Goal: Use online tool/utility: Utilize a website feature to perform a specific function

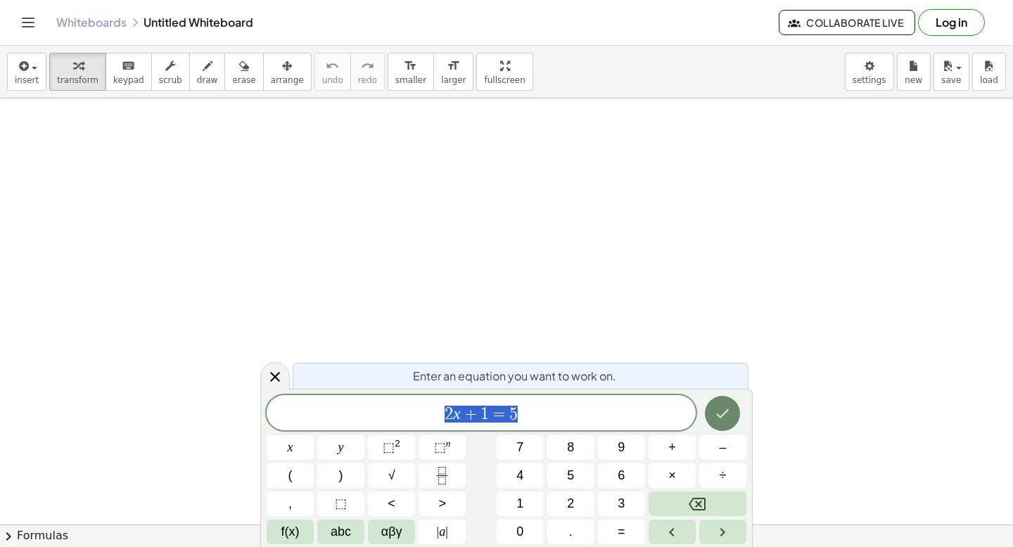
click at [723, 411] on icon "Done" at bounding box center [722, 413] width 17 height 17
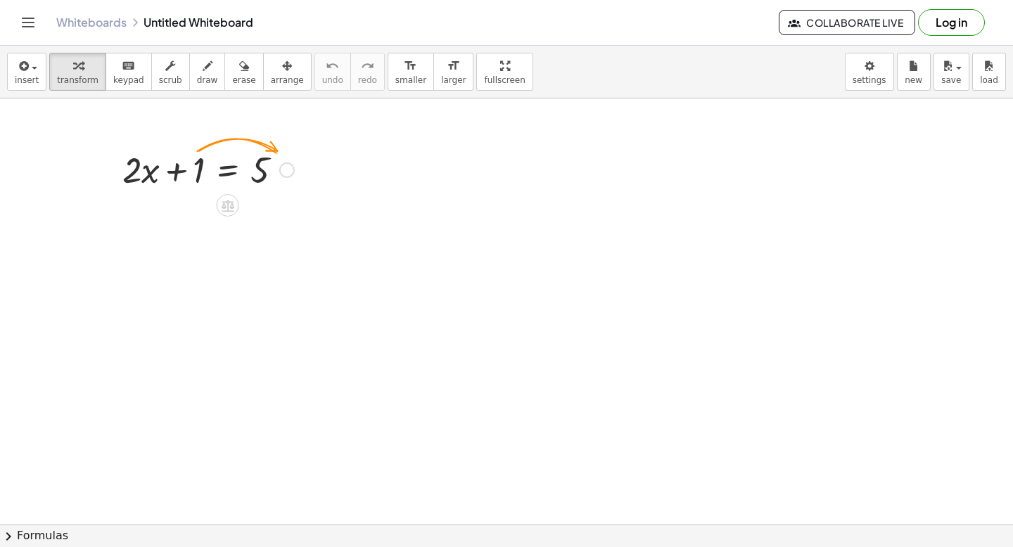
click at [184, 174] on div at bounding box center [208, 169] width 186 height 48
click at [232, 172] on div at bounding box center [208, 169] width 186 height 48
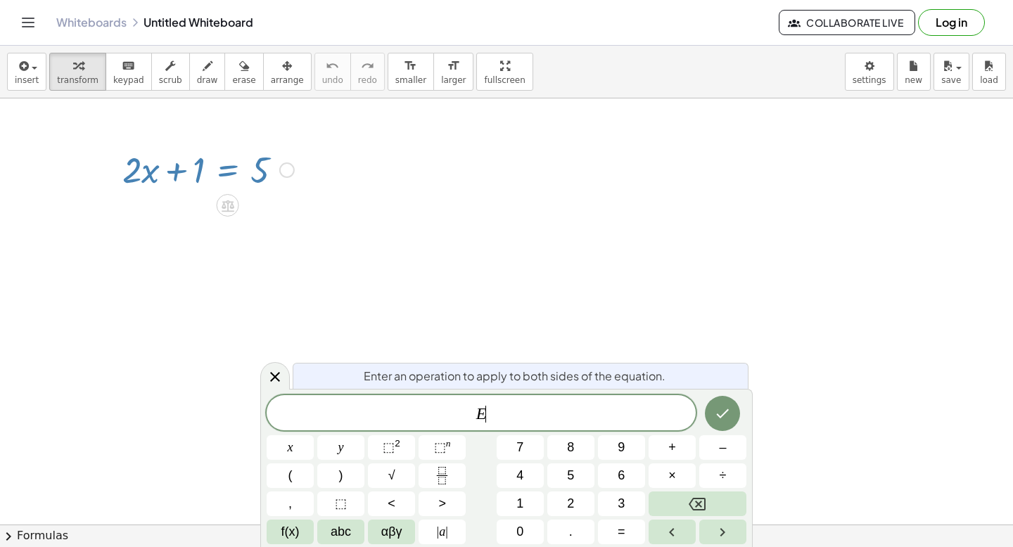
click at [499, 407] on span "E ​" at bounding box center [481, 414] width 429 height 20
click at [725, 418] on icon "Done" at bounding box center [722, 413] width 17 height 17
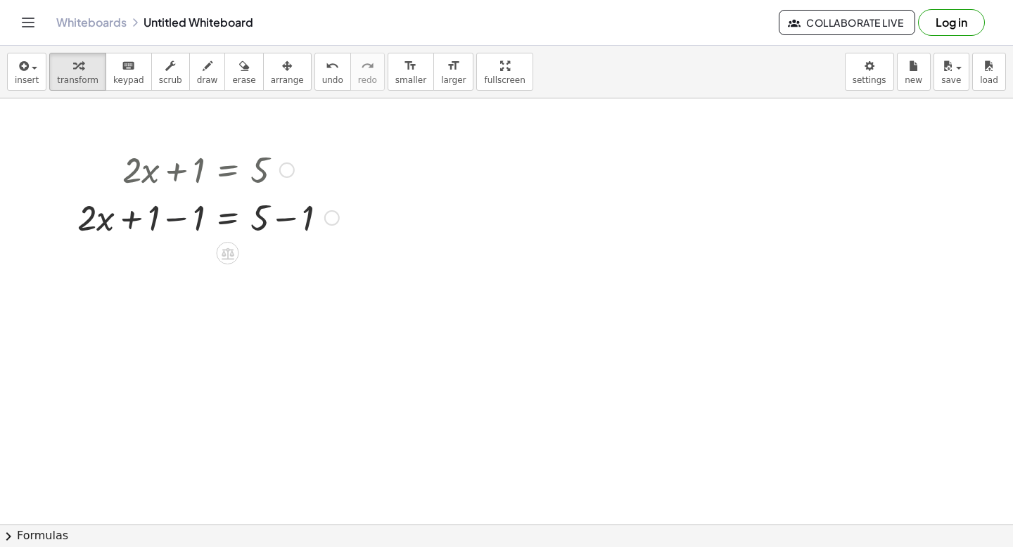
click at [182, 224] on div at bounding box center [208, 217] width 276 height 48
click at [228, 170] on div "+ · 2 · x + 1 = 5 + · 2 · x + 1 = 5 − 1 + − 1 0 + · 2 · x + 1 − 1 = + 5 − 1 + ·…" at bounding box center [228, 170] width 0 height 0
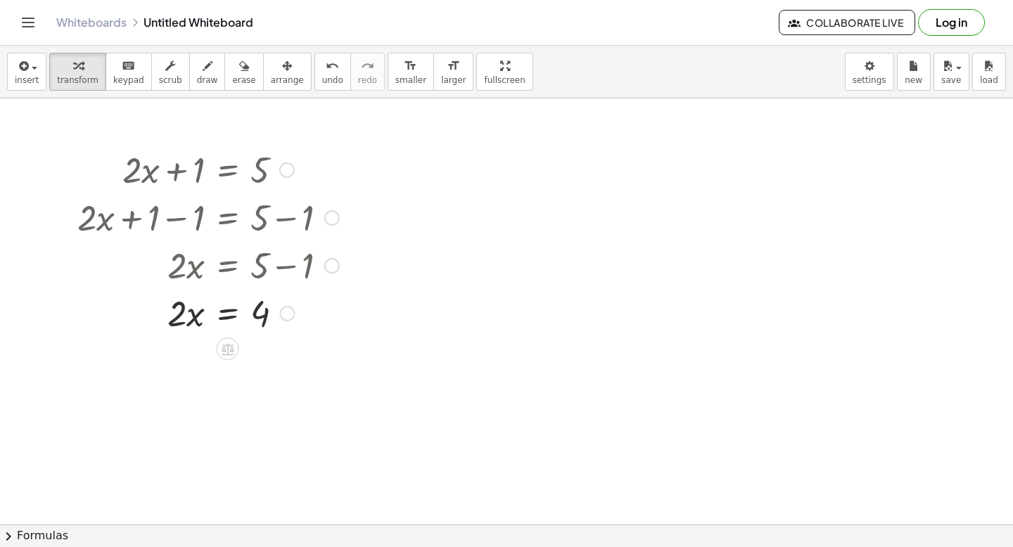
click at [333, 268] on div at bounding box center [331, 265] width 15 height 15
click at [321, 295] on div at bounding box center [208, 312] width 276 height 48
click at [285, 314] on div at bounding box center [287, 313] width 15 height 15
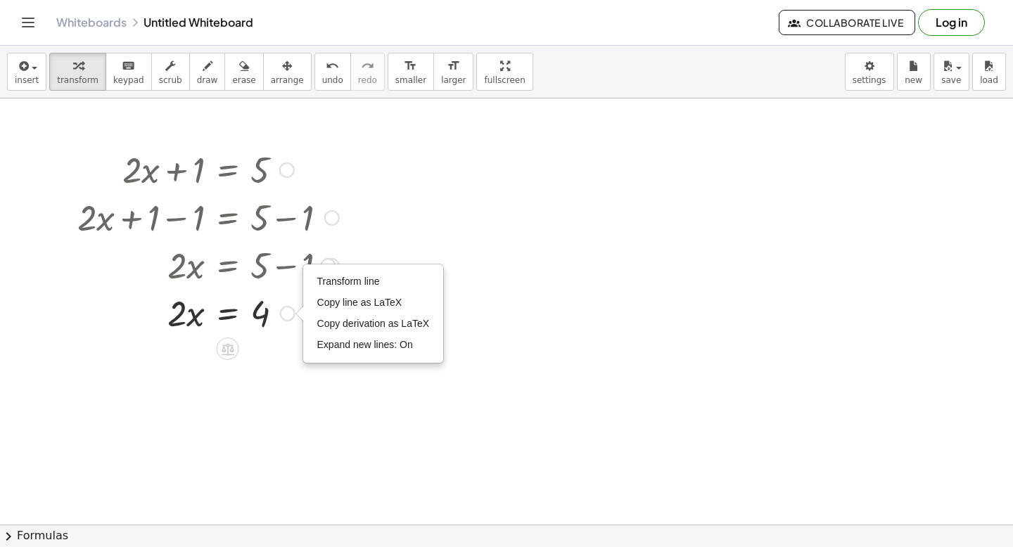
click at [284, 314] on div "Transform line Copy line as LaTeX Copy derivation as LaTeX Expand new lines: On" at bounding box center [287, 313] width 15 height 15
click at [248, 262] on div at bounding box center [208, 265] width 276 height 48
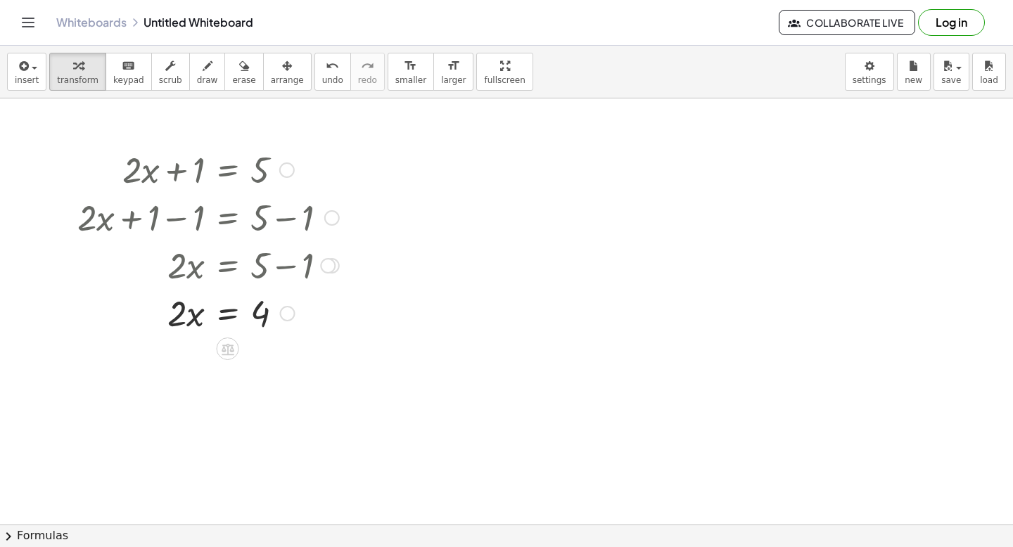
click at [235, 269] on div at bounding box center [208, 265] width 276 height 48
click at [193, 319] on div at bounding box center [208, 312] width 276 height 48
click at [237, 321] on div at bounding box center [208, 312] width 276 height 48
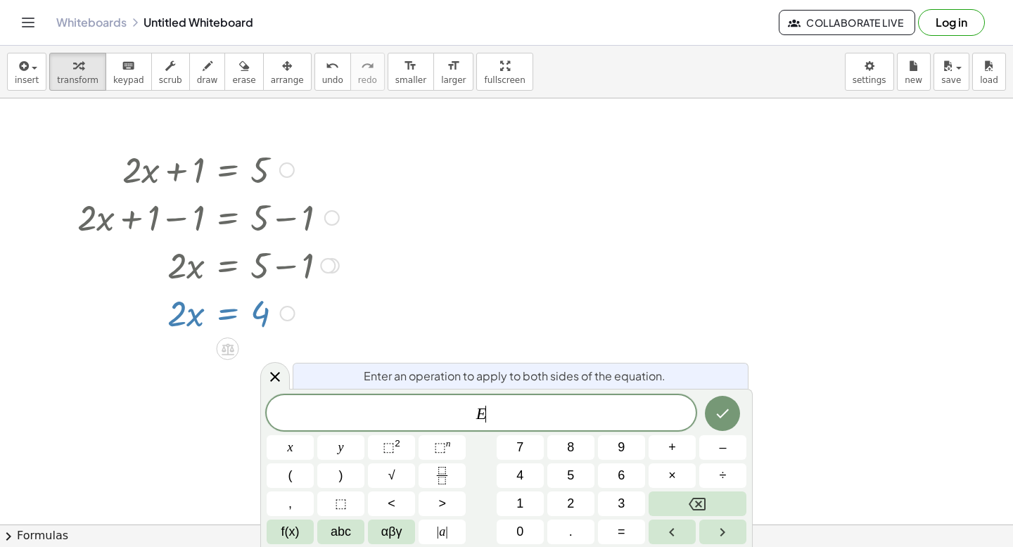
click at [514, 413] on span "E ​" at bounding box center [481, 414] width 429 height 20
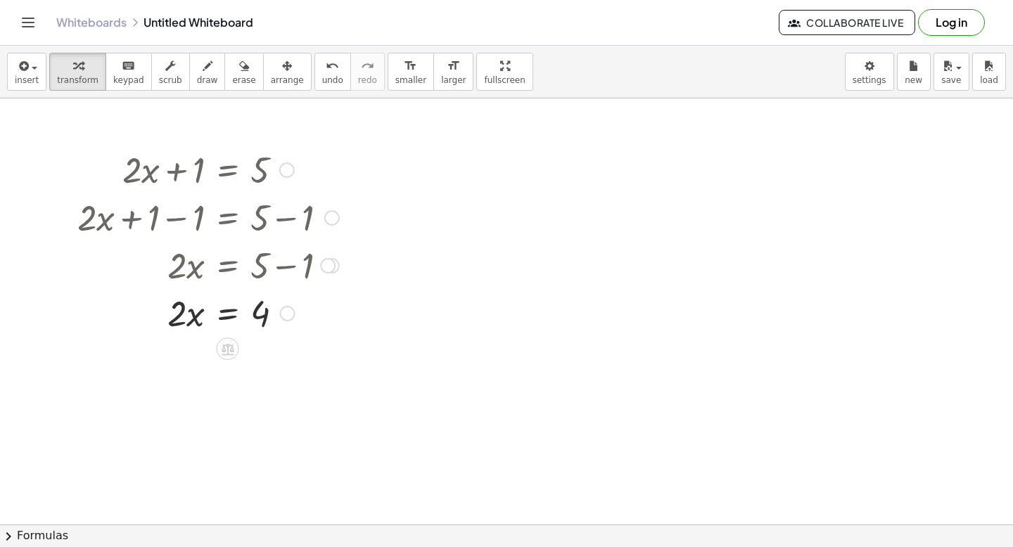
click at [235, 311] on div at bounding box center [208, 312] width 276 height 48
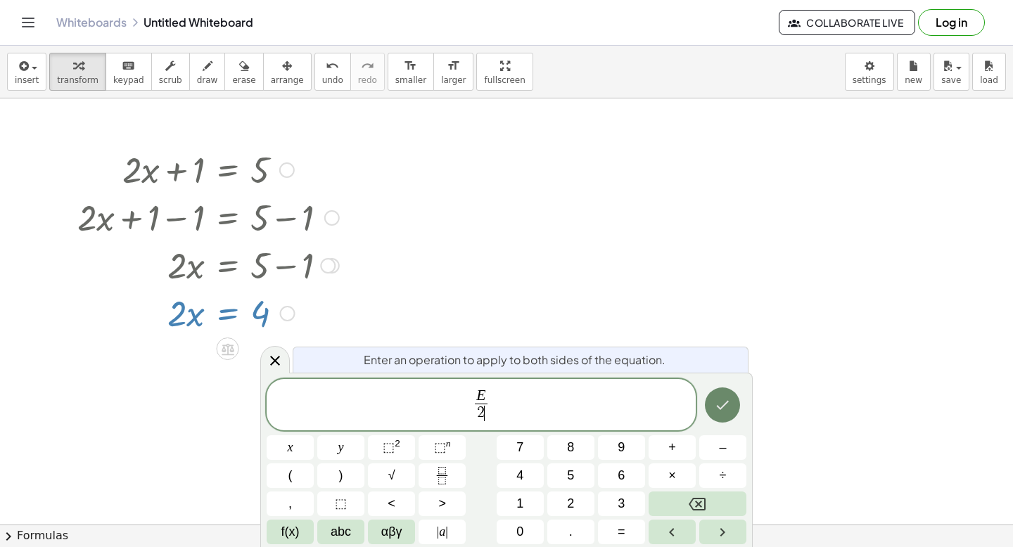
click at [724, 409] on icon "Done" at bounding box center [722, 405] width 17 height 17
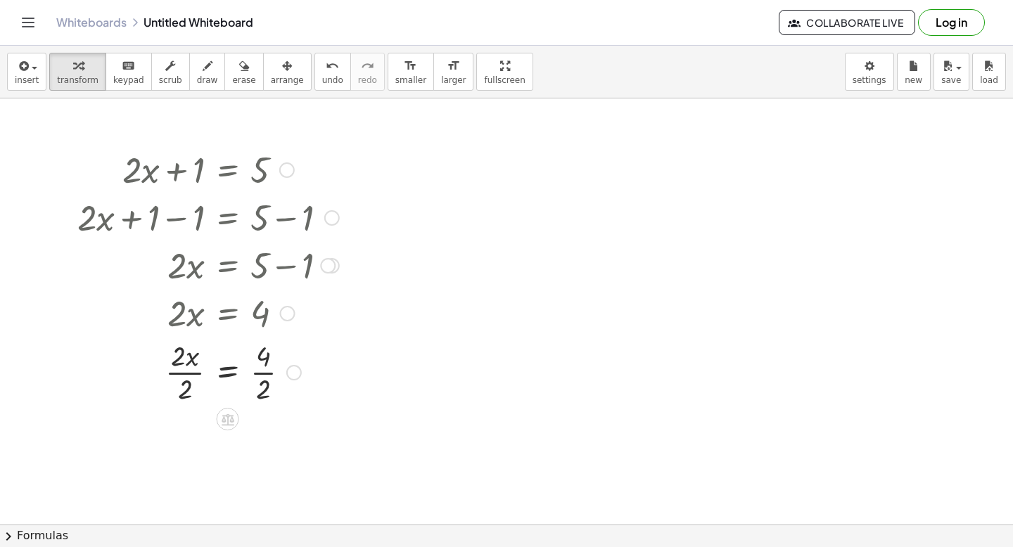
click at [259, 373] on div at bounding box center [208, 371] width 276 height 70
click at [183, 445] on div at bounding box center [208, 441] width 276 height 70
click at [485, 202] on div at bounding box center [506, 524] width 1013 height 852
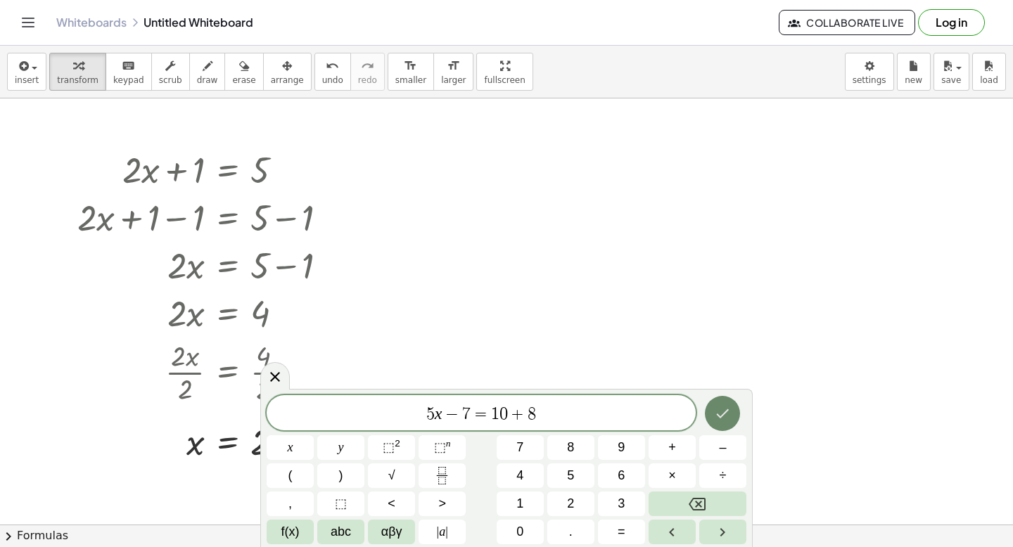
click at [718, 416] on icon "Done" at bounding box center [723, 413] width 13 height 9
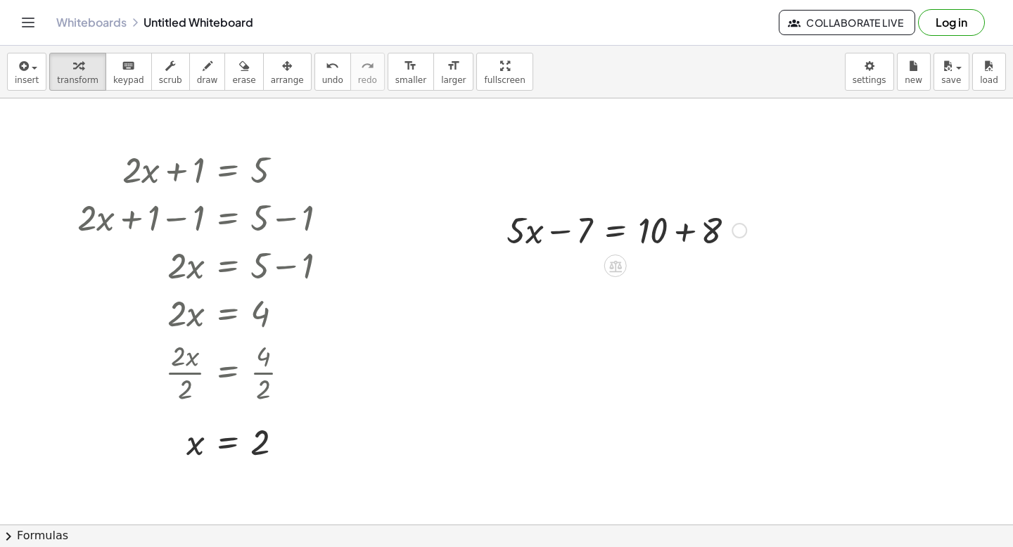
click at [622, 226] on div at bounding box center [626, 229] width 254 height 48
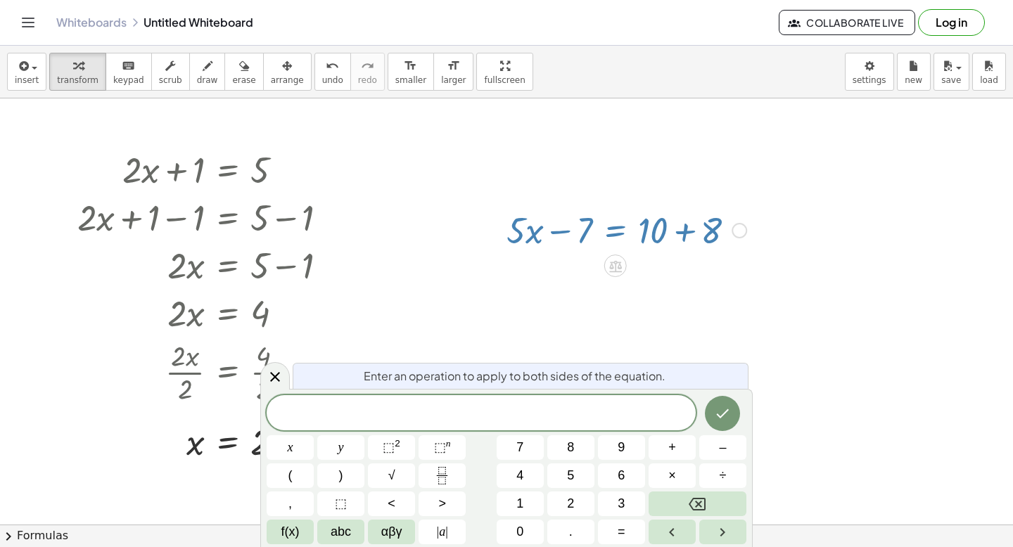
click at [726, 294] on div at bounding box center [506, 524] width 1013 height 852
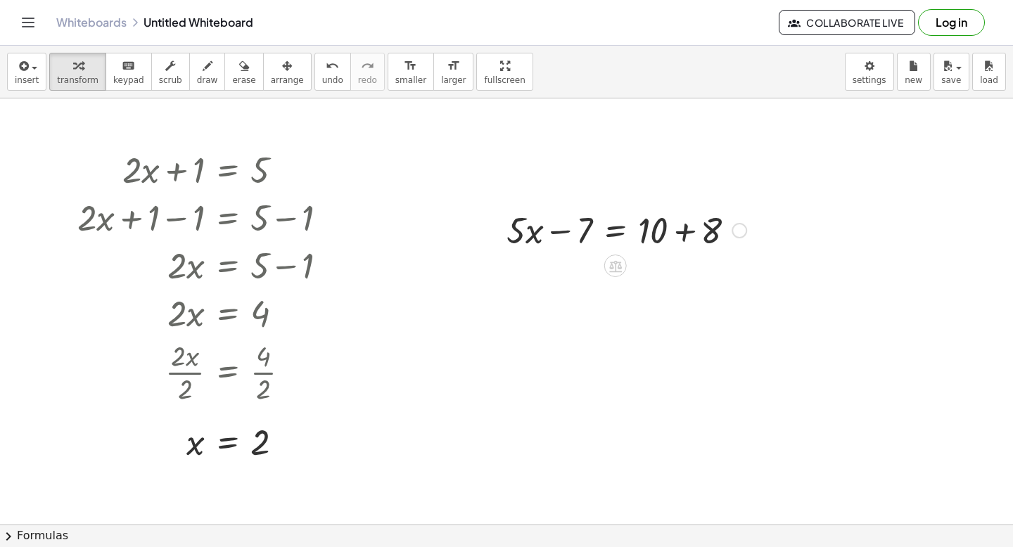
click at [681, 233] on div at bounding box center [626, 229] width 254 height 48
click at [556, 282] on div at bounding box center [626, 277] width 254 height 48
click at [615, 283] on div at bounding box center [626, 277] width 254 height 48
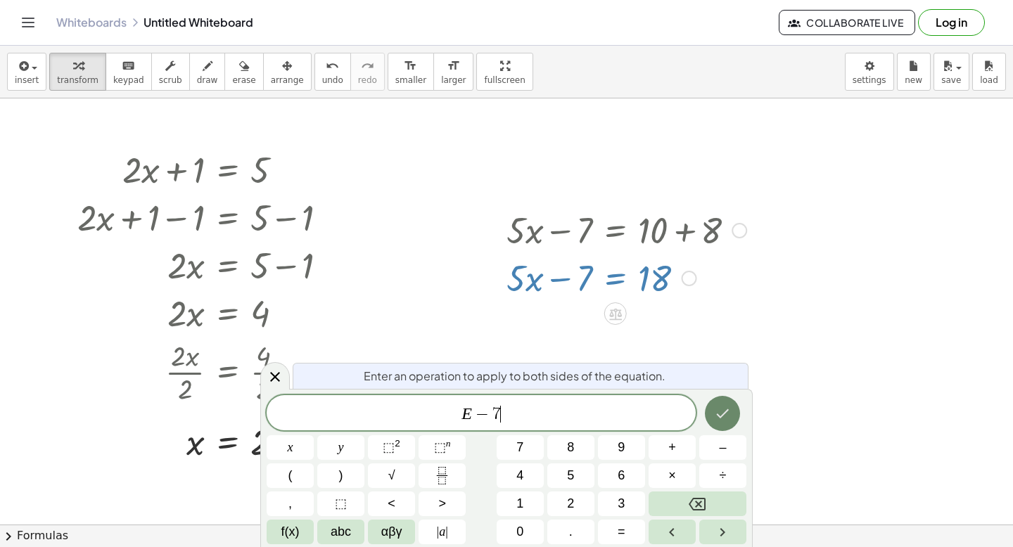
click at [721, 418] on icon "Done" at bounding box center [722, 413] width 17 height 17
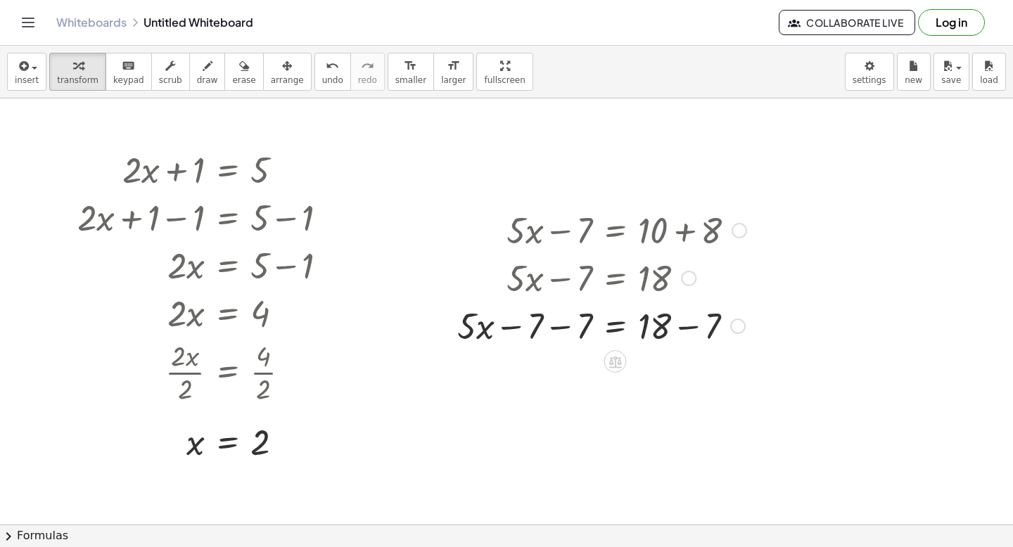
click at [561, 331] on div at bounding box center [601, 325] width 303 height 48
click at [551, 379] on div at bounding box center [601, 373] width 303 height 48
click at [556, 376] on div at bounding box center [601, 373] width 303 height 48
click at [686, 378] on div at bounding box center [601, 373] width 303 height 48
click at [551, 374] on div at bounding box center [601, 373] width 303 height 48
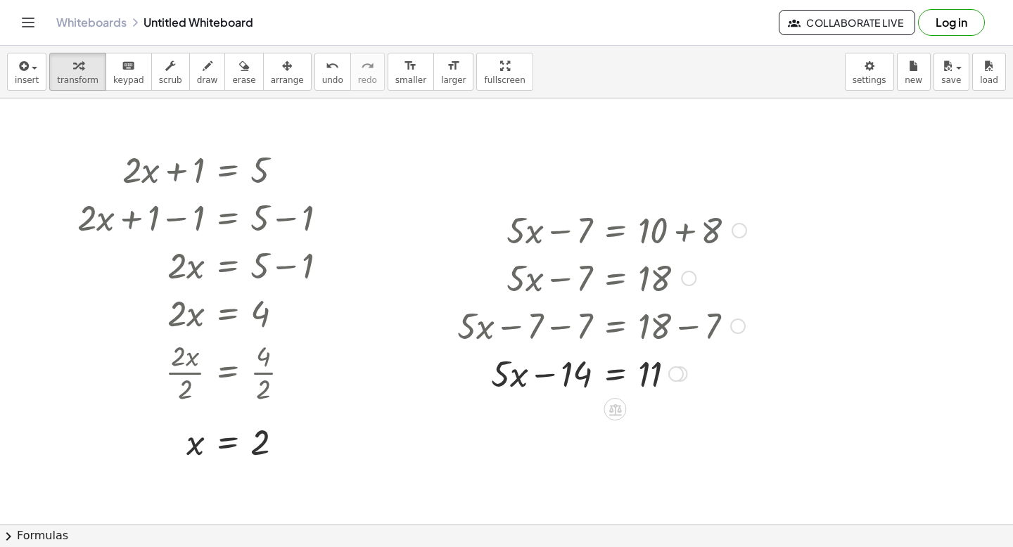
click at [549, 378] on div at bounding box center [601, 373] width 303 height 48
click at [566, 331] on div at bounding box center [601, 325] width 303 height 48
click at [558, 328] on div at bounding box center [601, 325] width 303 height 48
click at [612, 377] on div at bounding box center [601, 373] width 303 height 48
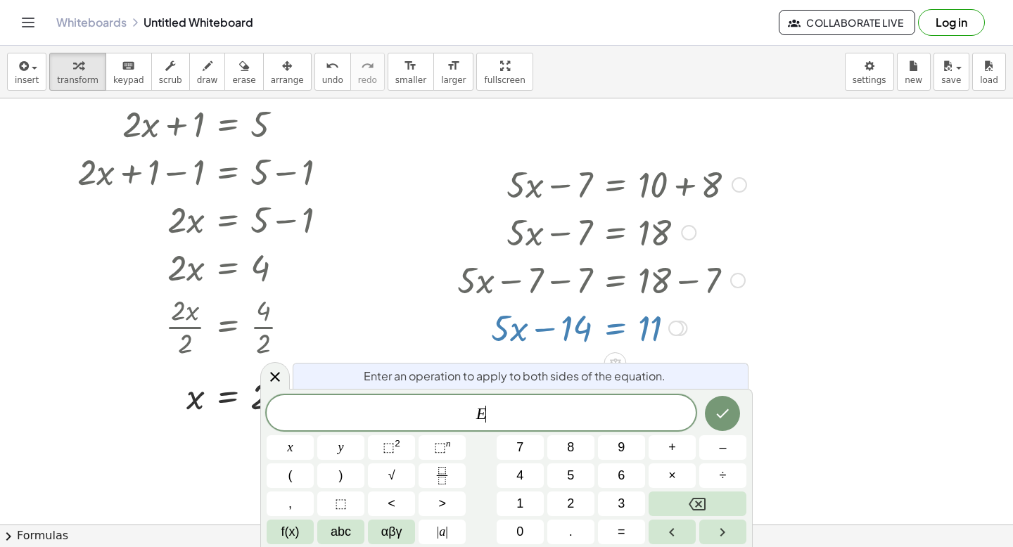
scroll to position [46, 0]
click at [737, 429] on div at bounding box center [722, 413] width 47 height 37
click at [728, 420] on icon "Done" at bounding box center [722, 413] width 17 height 17
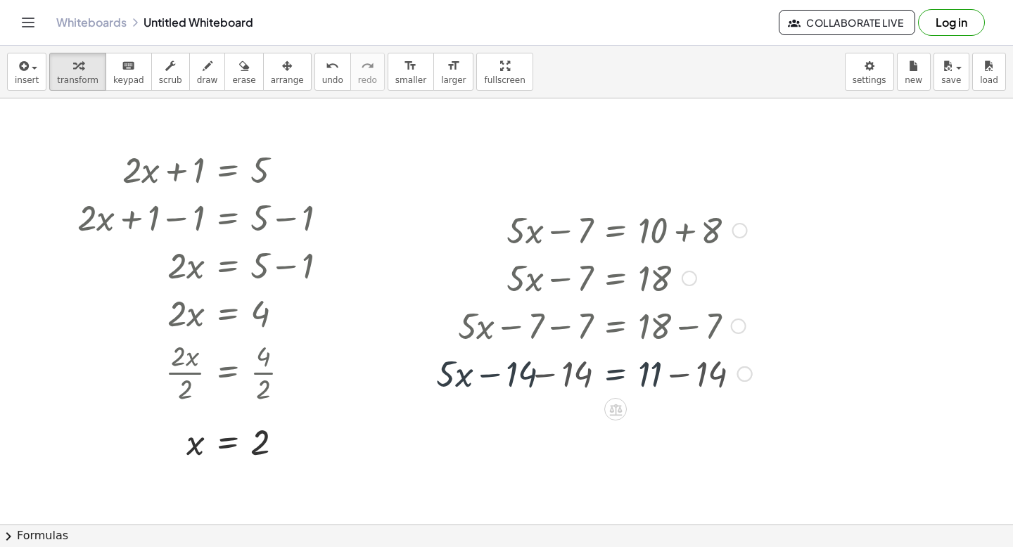
scroll to position [0, 0]
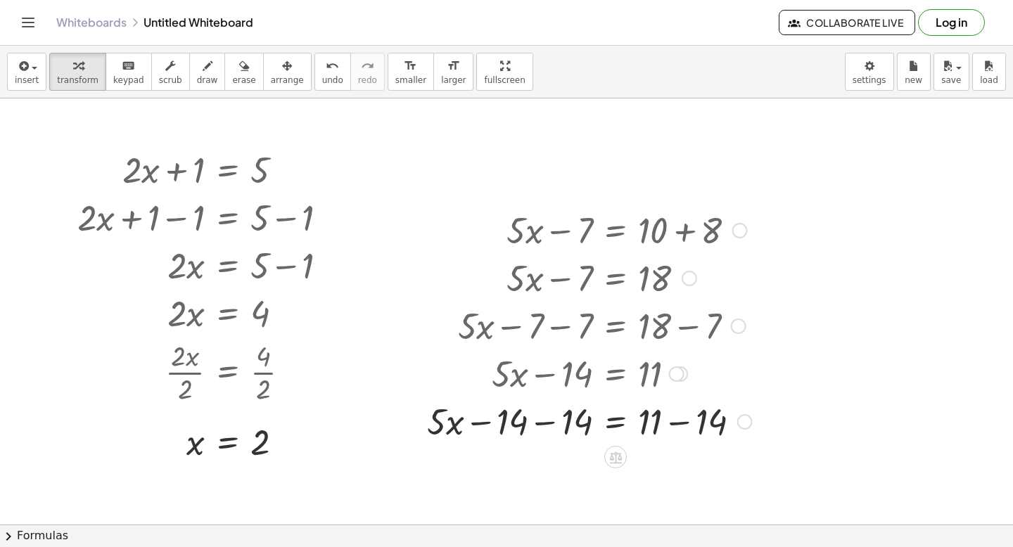
click at [549, 423] on div at bounding box center [589, 421] width 339 height 48
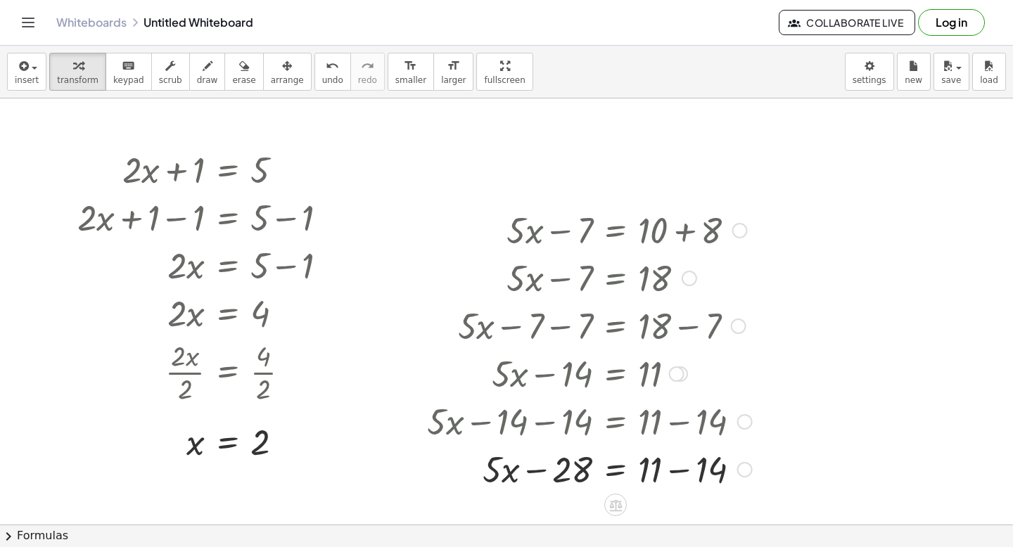
click at [538, 473] on div at bounding box center [589, 468] width 339 height 48
click at [240, 82] on span "erase" at bounding box center [243, 80] width 23 height 10
click at [674, 476] on div at bounding box center [506, 524] width 1013 height 852
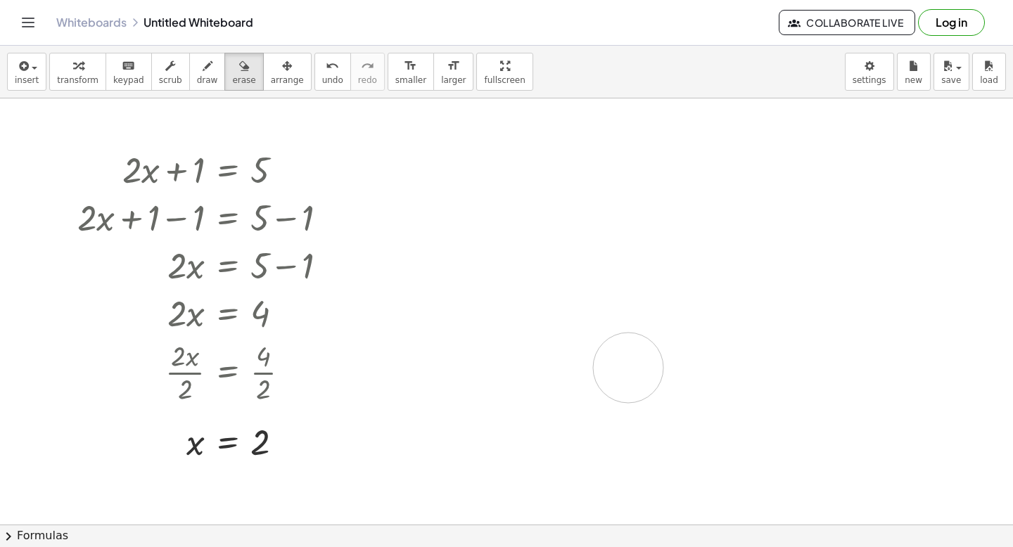
drag, startPoint x: 584, startPoint y: 465, endPoint x: 629, endPoint y: 384, distance: 92.6
click at [629, 384] on div at bounding box center [506, 524] width 1013 height 852
drag, startPoint x: 507, startPoint y: 294, endPoint x: 551, endPoint y: 250, distance: 62.2
click at [551, 250] on div at bounding box center [506, 524] width 1013 height 852
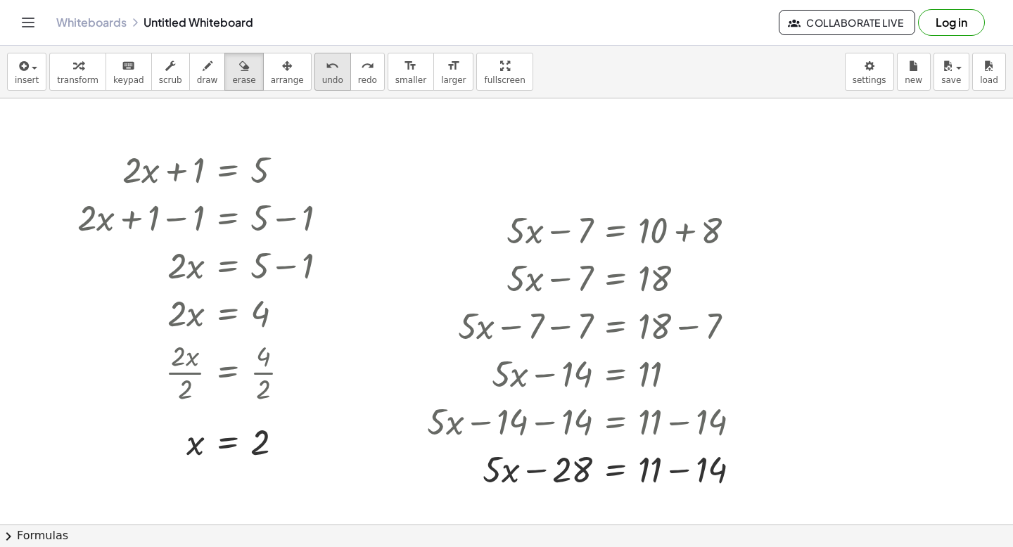
click at [331, 76] on button "undo undo" at bounding box center [332, 72] width 37 height 38
click at [330, 76] on button "undo undo" at bounding box center [332, 72] width 37 height 38
click at [326, 79] on span "undo" at bounding box center [332, 80] width 21 height 10
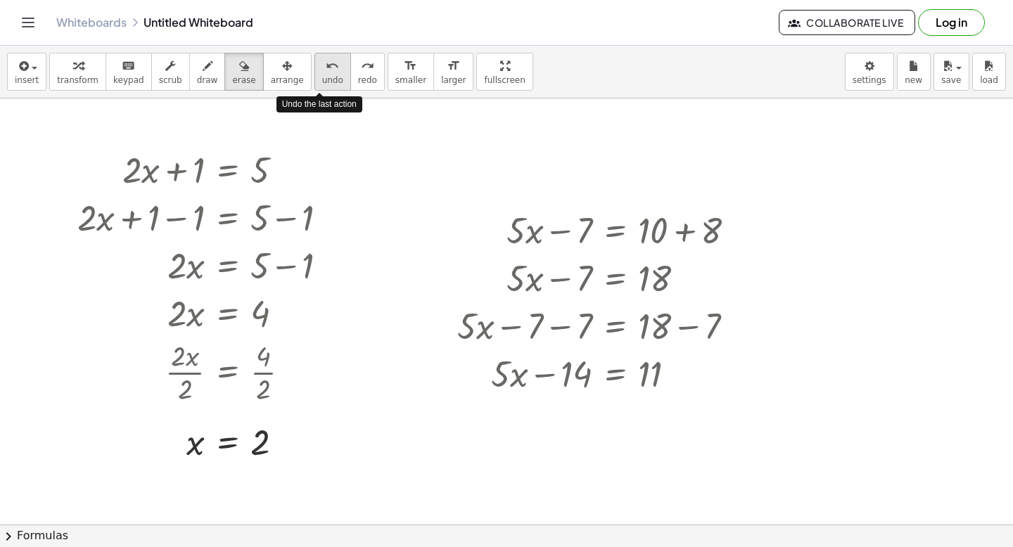
click at [326, 79] on span "undo" at bounding box center [332, 80] width 21 height 10
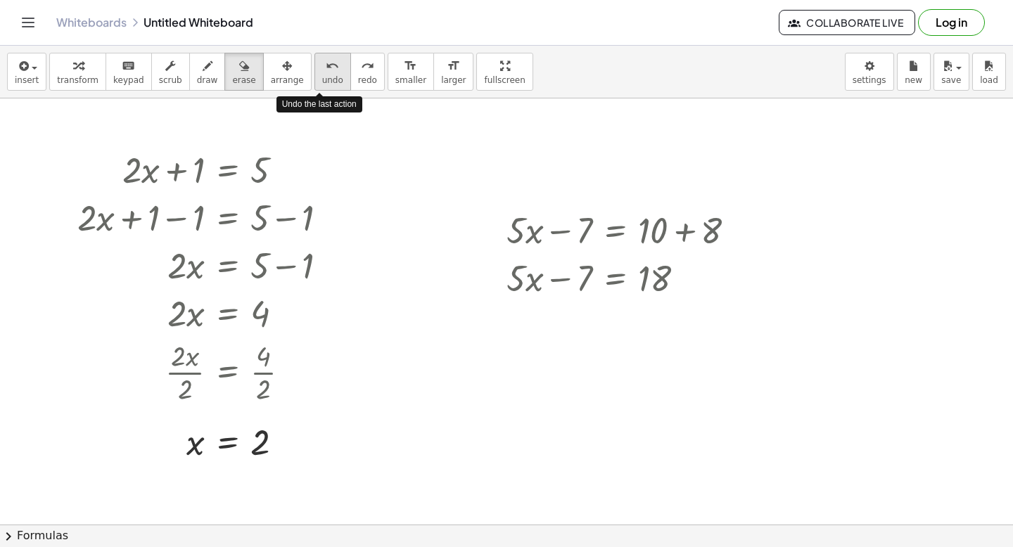
click at [326, 79] on span "undo" at bounding box center [332, 80] width 21 height 10
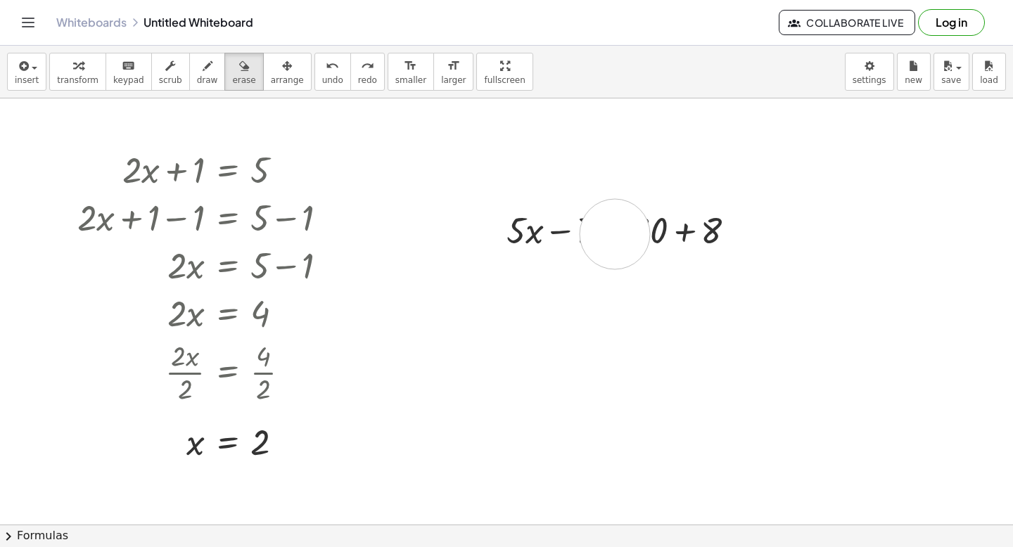
click at [615, 234] on div at bounding box center [506, 524] width 1013 height 852
click at [239, 63] on icon "button" at bounding box center [244, 66] width 10 height 17
click at [128, 79] on span "keypad" at bounding box center [128, 80] width 31 height 10
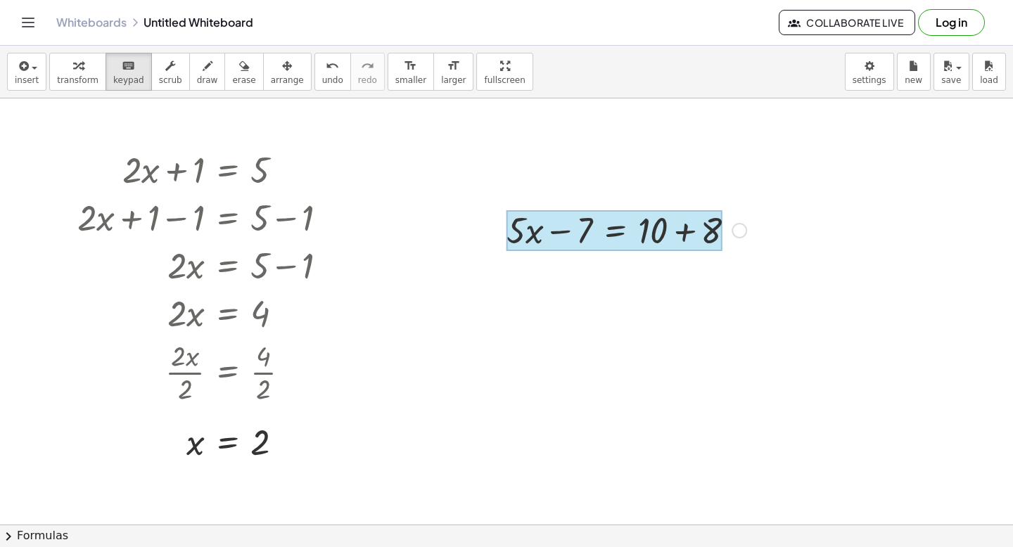
click at [620, 232] on div at bounding box center [613, 230] width 215 height 41
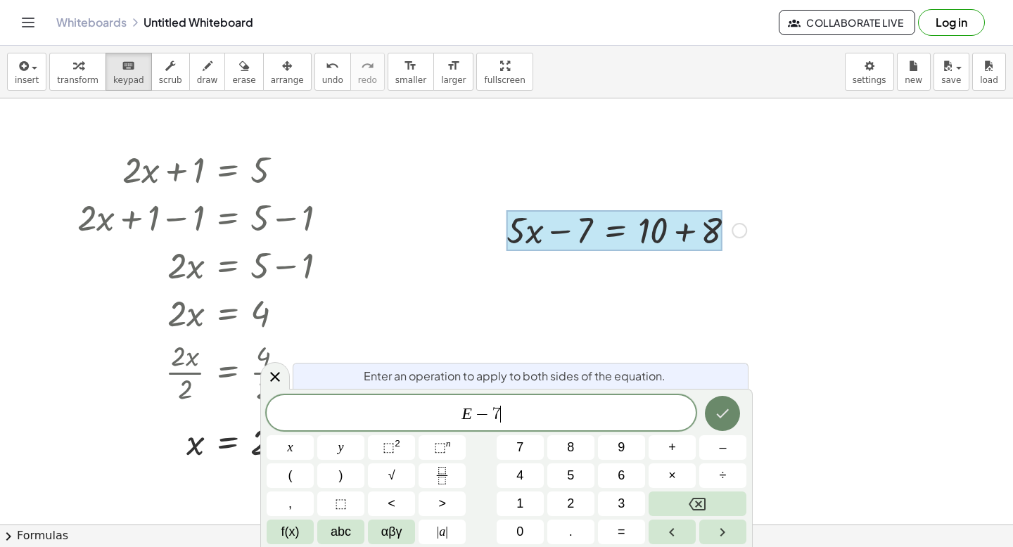
click at [722, 417] on icon "Done" at bounding box center [722, 413] width 17 height 17
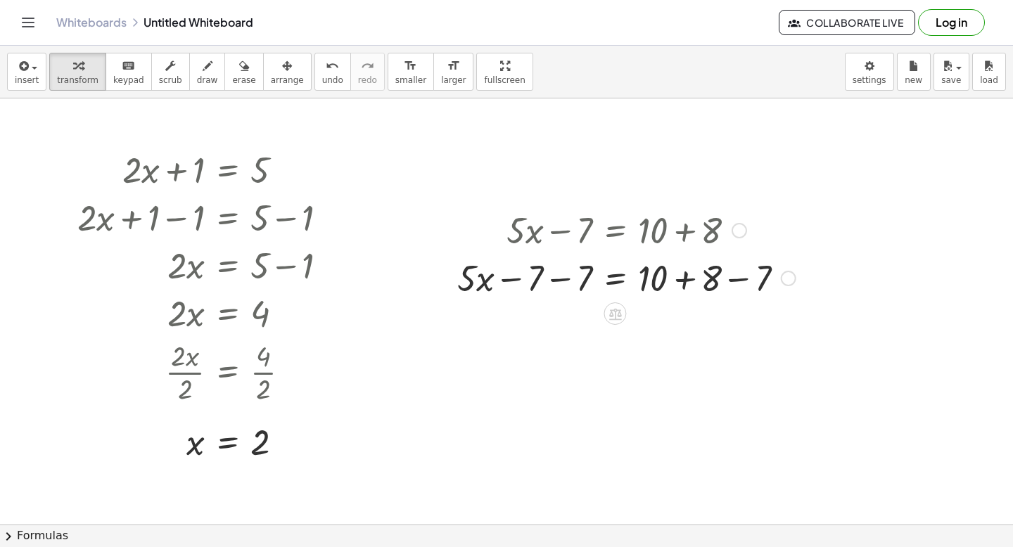
click at [513, 281] on div at bounding box center [626, 277] width 352 height 48
click at [518, 283] on div at bounding box center [626, 277] width 352 height 48
click at [555, 282] on div at bounding box center [626, 277] width 352 height 48
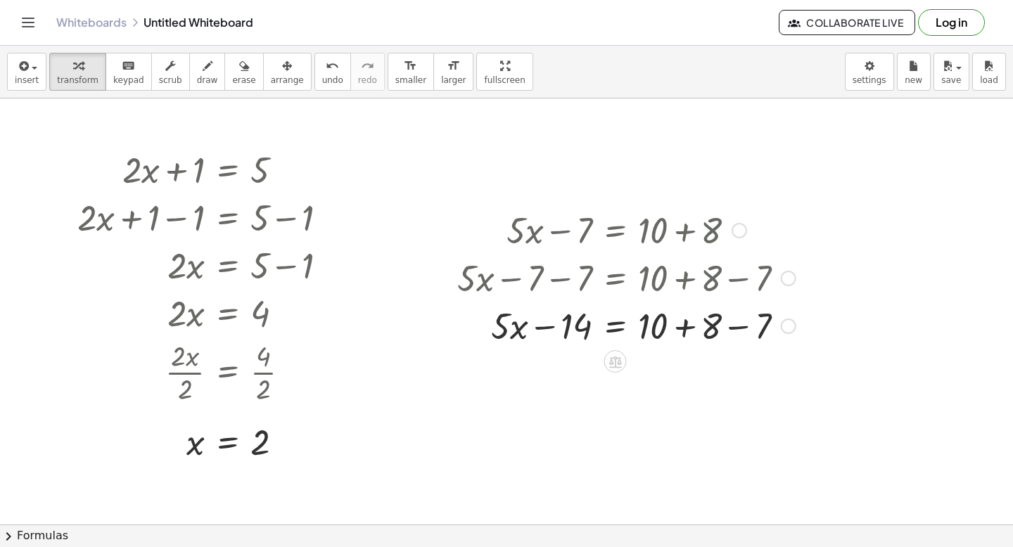
click at [738, 331] on div at bounding box center [626, 325] width 352 height 48
click at [688, 333] on div at bounding box center [626, 325] width 352 height 48
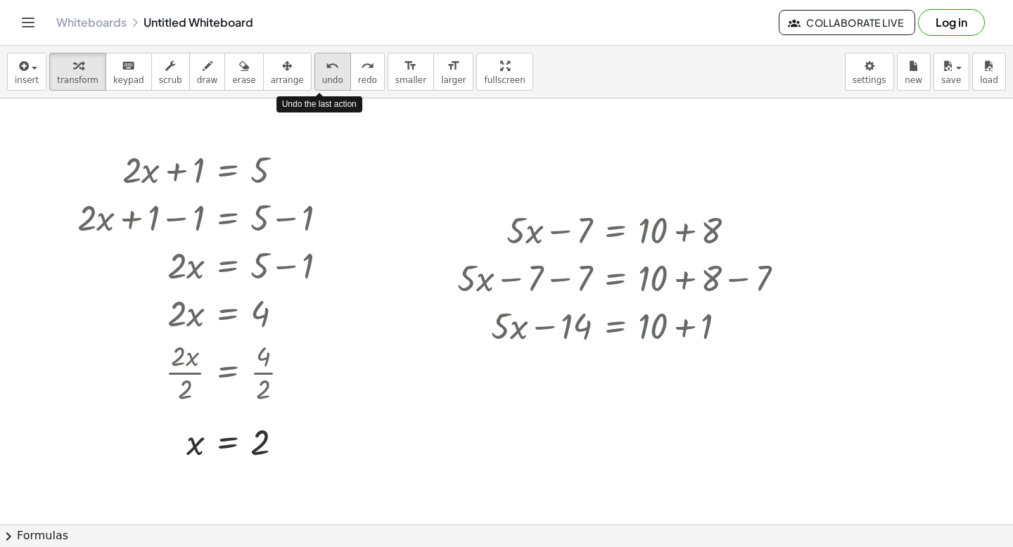
click at [322, 76] on span "undo" at bounding box center [332, 80] width 21 height 10
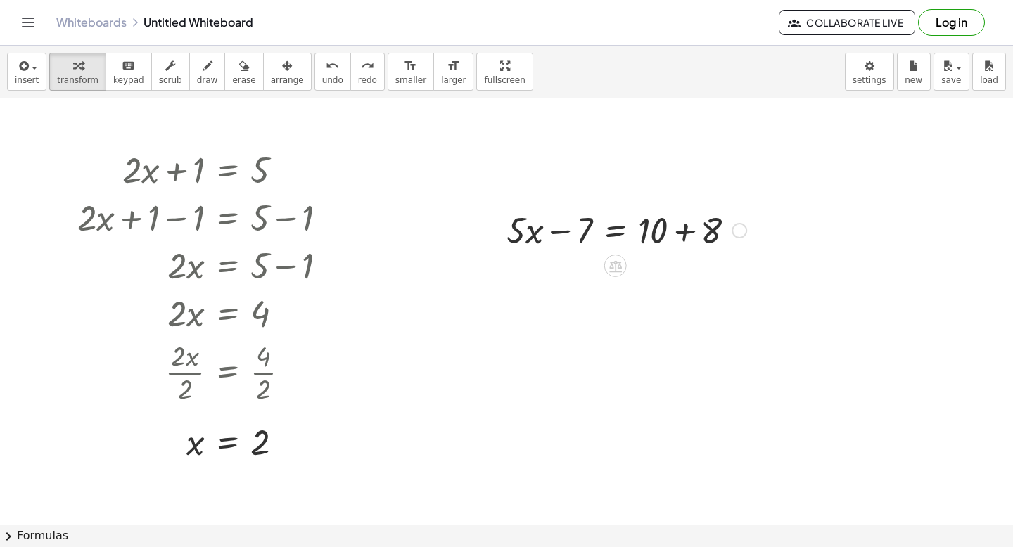
click at [693, 230] on div at bounding box center [626, 229] width 254 height 48
click at [610, 280] on div at bounding box center [626, 277] width 254 height 48
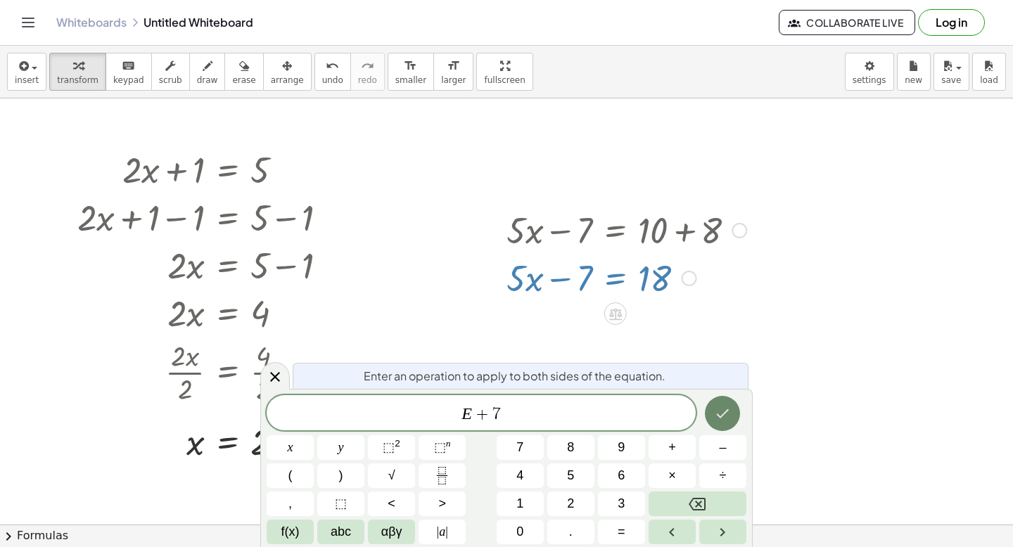
click at [726, 418] on icon "Done" at bounding box center [722, 413] width 17 height 17
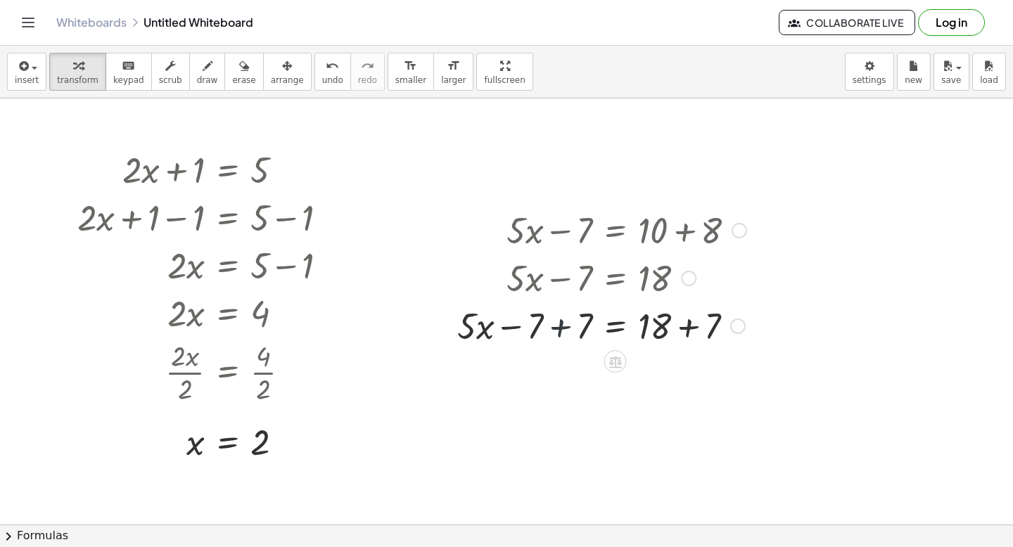
click at [558, 326] on div at bounding box center [601, 325] width 303 height 48
click at [684, 379] on div at bounding box center [601, 373] width 303 height 48
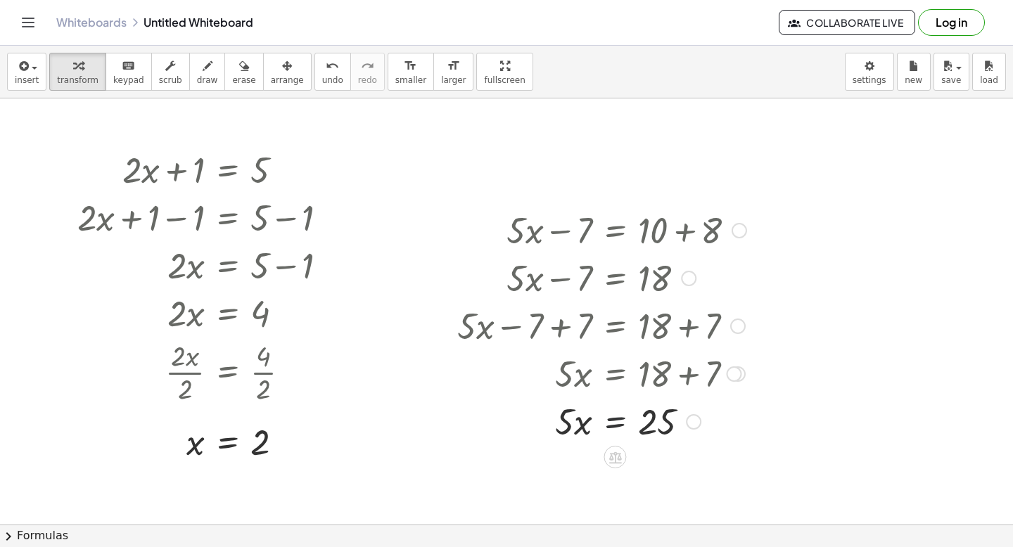
click at [614, 429] on div at bounding box center [601, 421] width 303 height 48
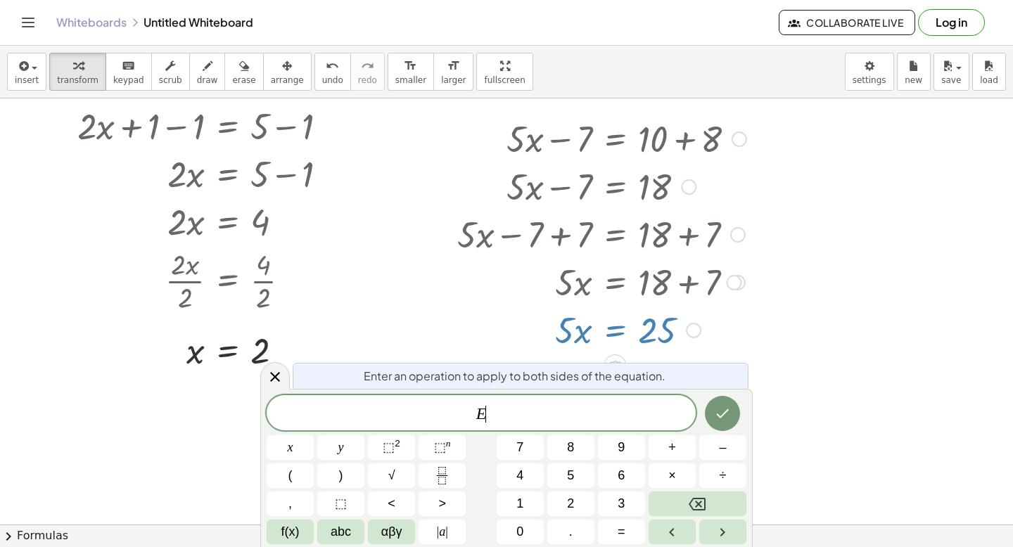
scroll to position [94, 0]
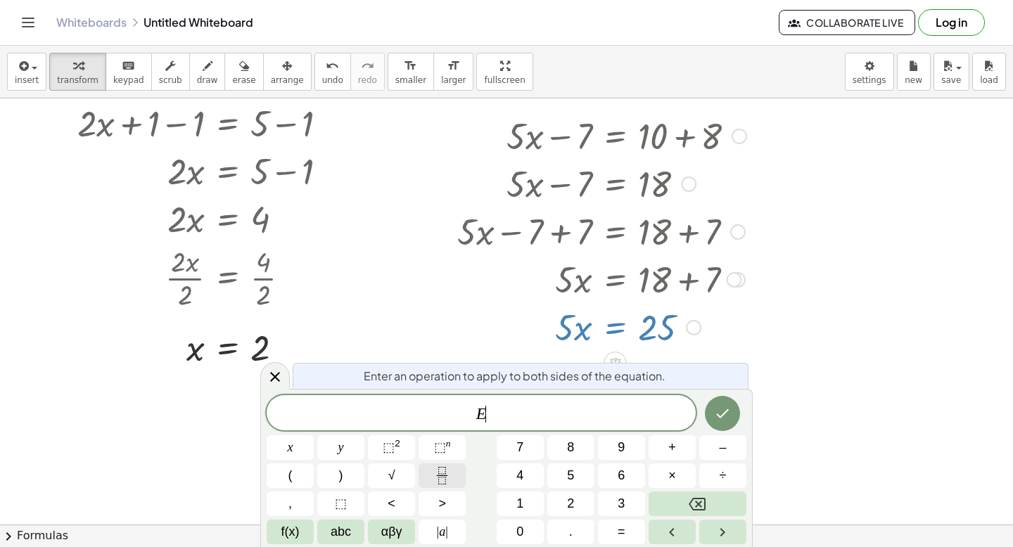
click at [463, 468] on button "Fraction" at bounding box center [441, 475] width 47 height 25
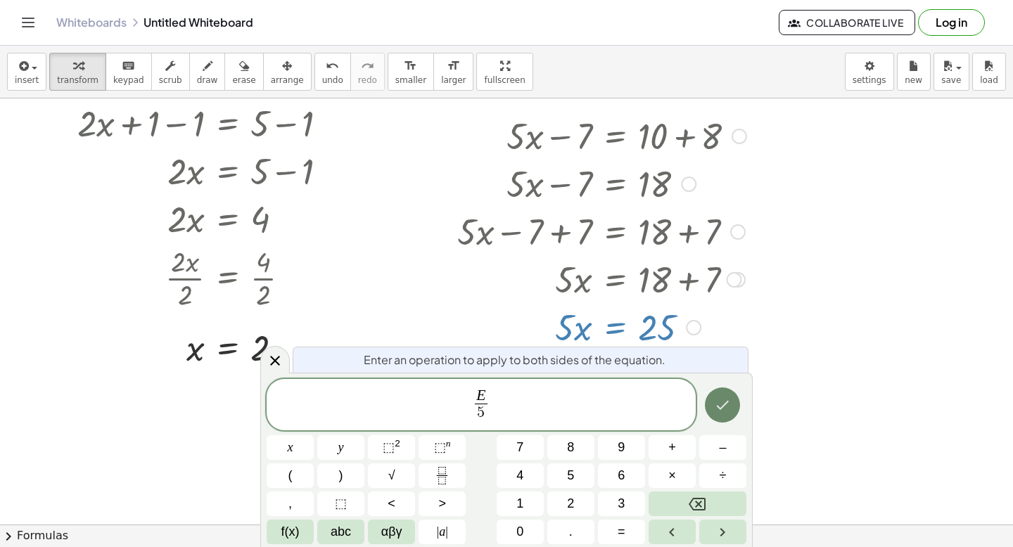
click at [712, 411] on button "Done" at bounding box center [722, 405] width 35 height 35
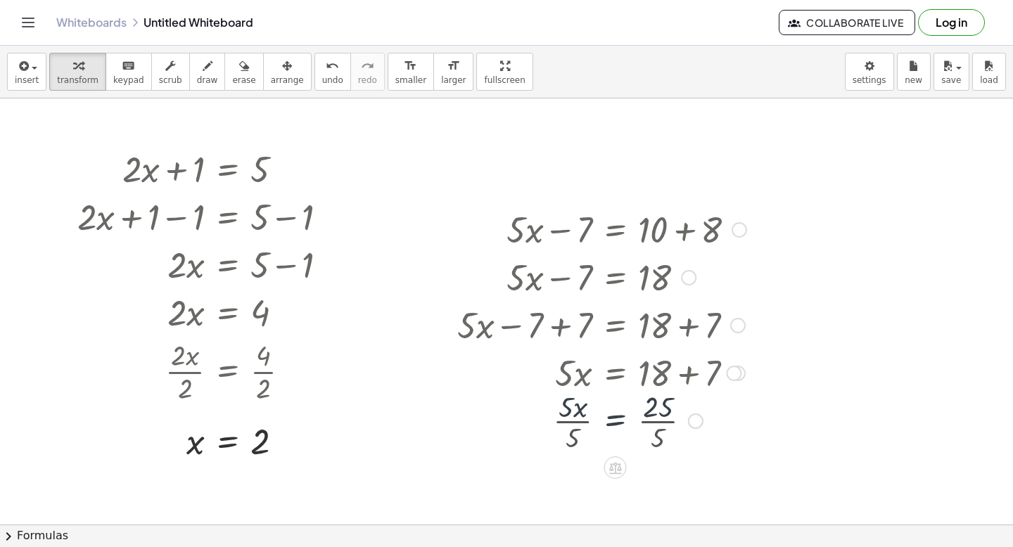
scroll to position [0, 0]
click at [575, 482] on div at bounding box center [601, 479] width 303 height 70
click at [645, 484] on div at bounding box center [601, 479] width 303 height 70
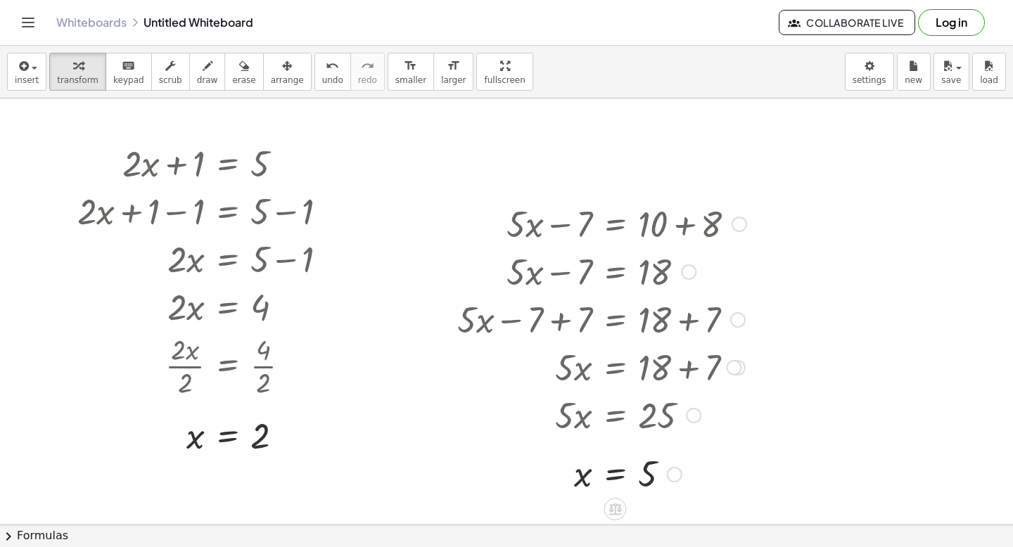
scroll to position [10, 0]
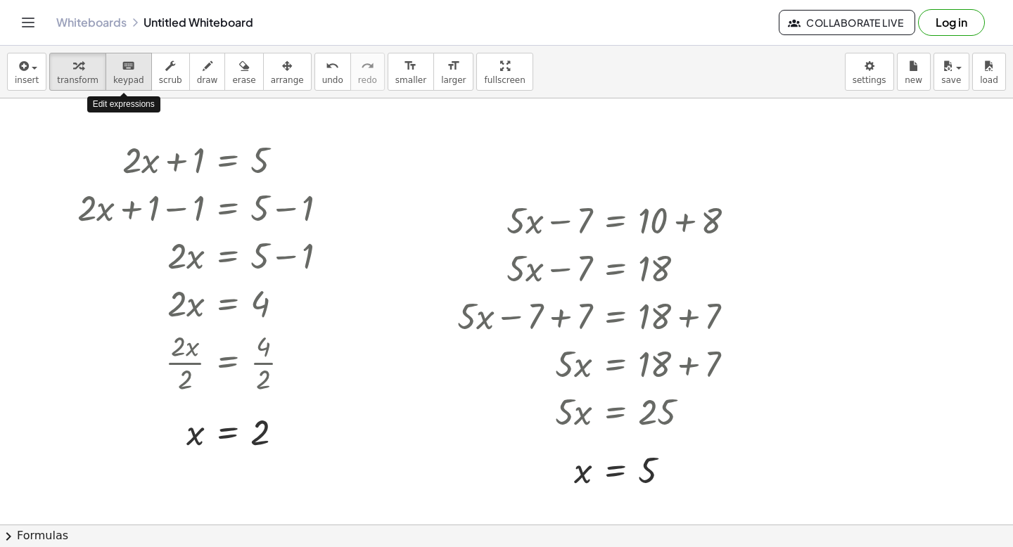
click at [122, 68] on icon "keyboard" at bounding box center [128, 66] width 13 height 17
click at [859, 207] on div at bounding box center [506, 515] width 1013 height 852
click at [871, 223] on div at bounding box center [506, 515] width 1013 height 852
click at [160, 87] on button "scrub" at bounding box center [170, 72] width 39 height 38
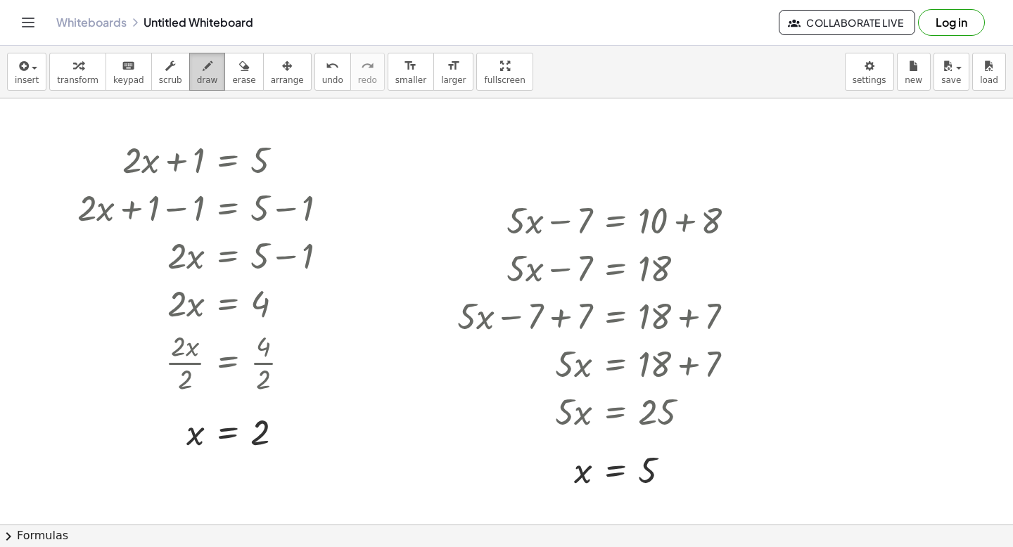
click at [210, 87] on button "draw" at bounding box center [207, 72] width 37 height 38
click at [167, 79] on span "scrub" at bounding box center [170, 80] width 23 height 10
click at [125, 77] on span "keypad" at bounding box center [128, 80] width 31 height 10
click at [923, 219] on div at bounding box center [506, 515] width 1013 height 852
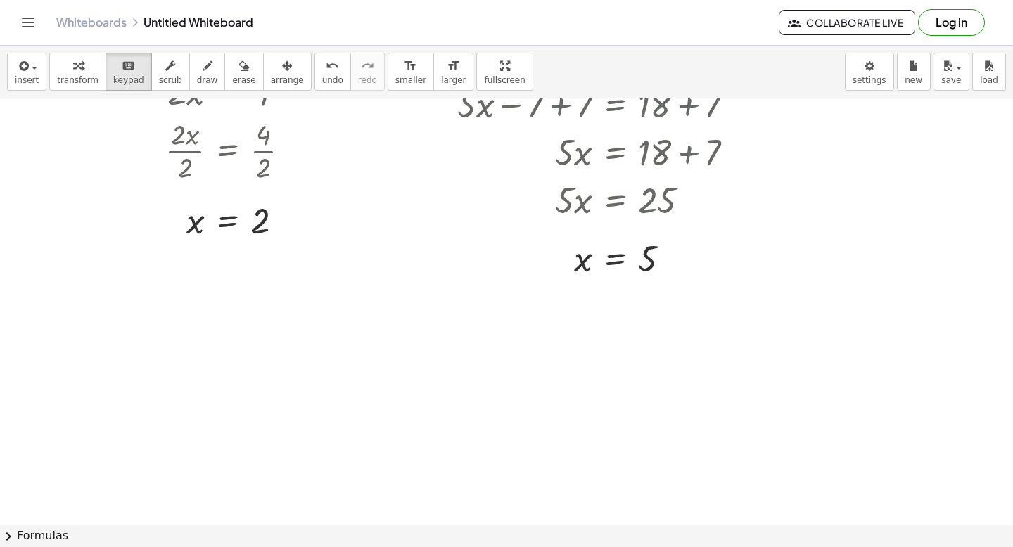
scroll to position [226, 0]
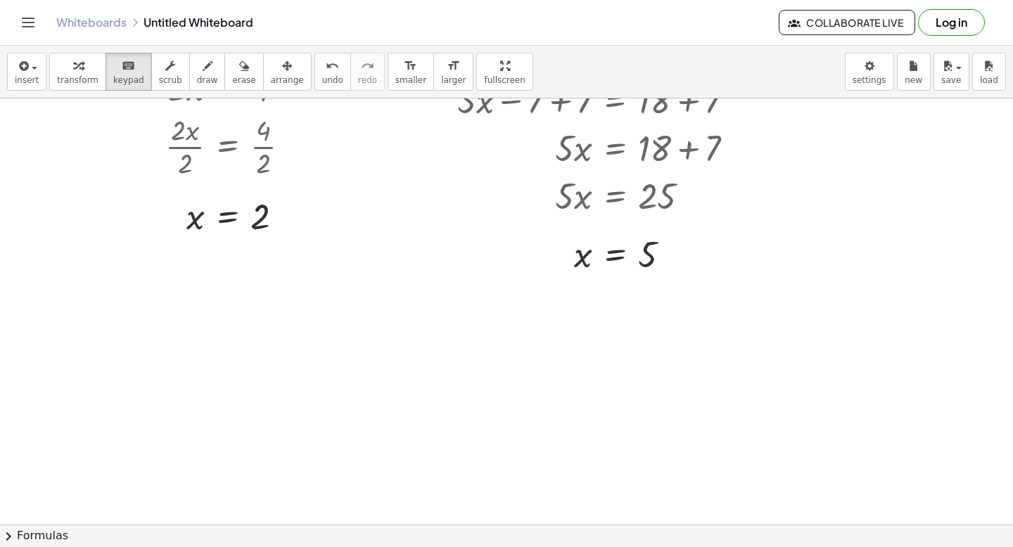
click at [183, 299] on div at bounding box center [506, 299] width 1013 height 852
click at [88, 327] on div at bounding box center [506, 299] width 1013 height 852
click at [40, 81] on button "insert" at bounding box center [26, 72] width 39 height 38
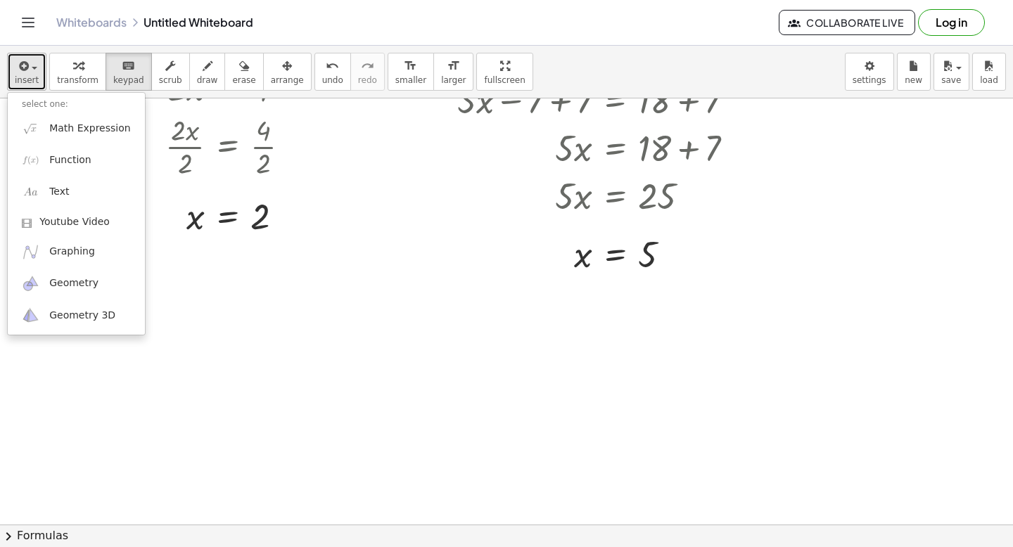
click at [16, 69] on icon "button" at bounding box center [22, 66] width 13 height 17
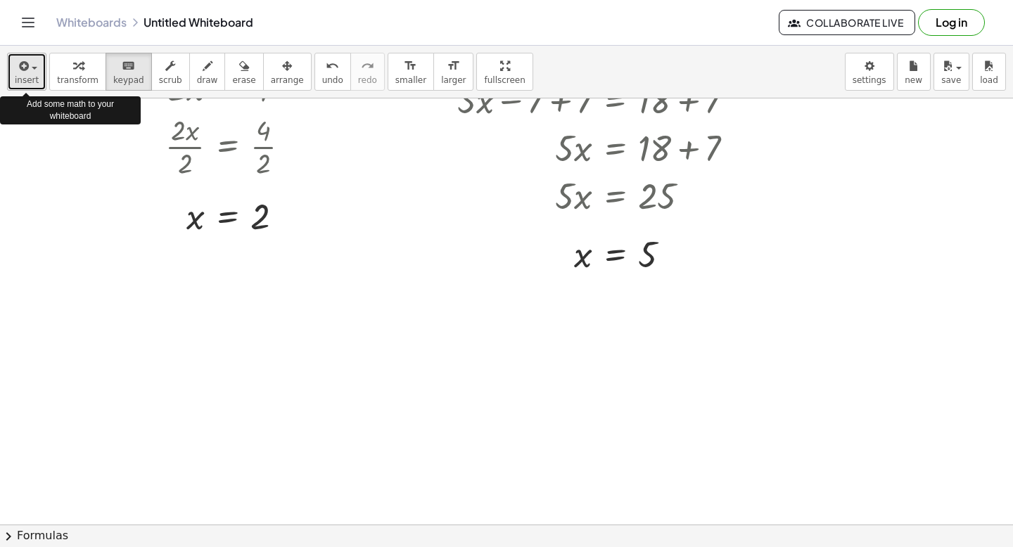
click at [16, 70] on icon "button" at bounding box center [22, 66] width 13 height 17
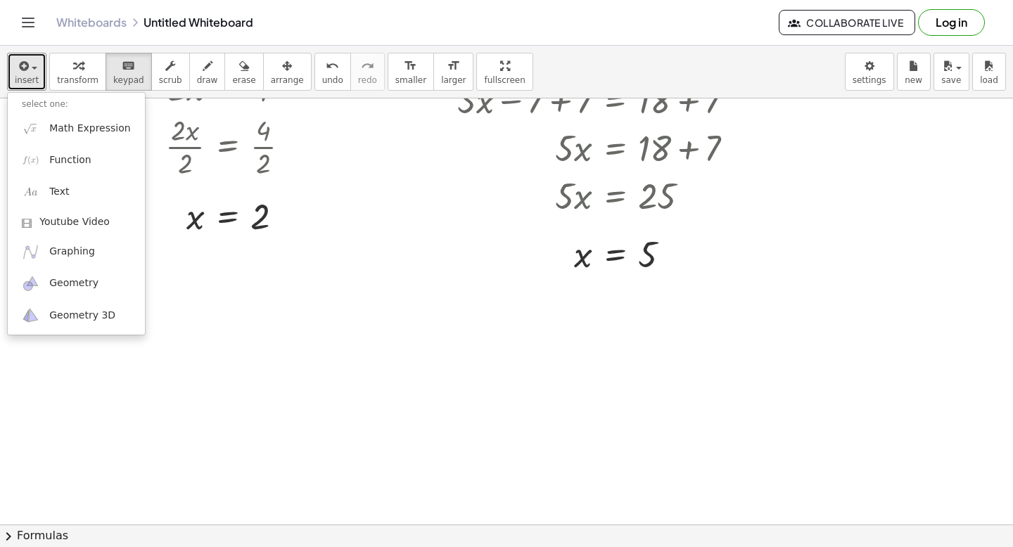
click at [203, 264] on div at bounding box center [506, 299] width 1013 height 852
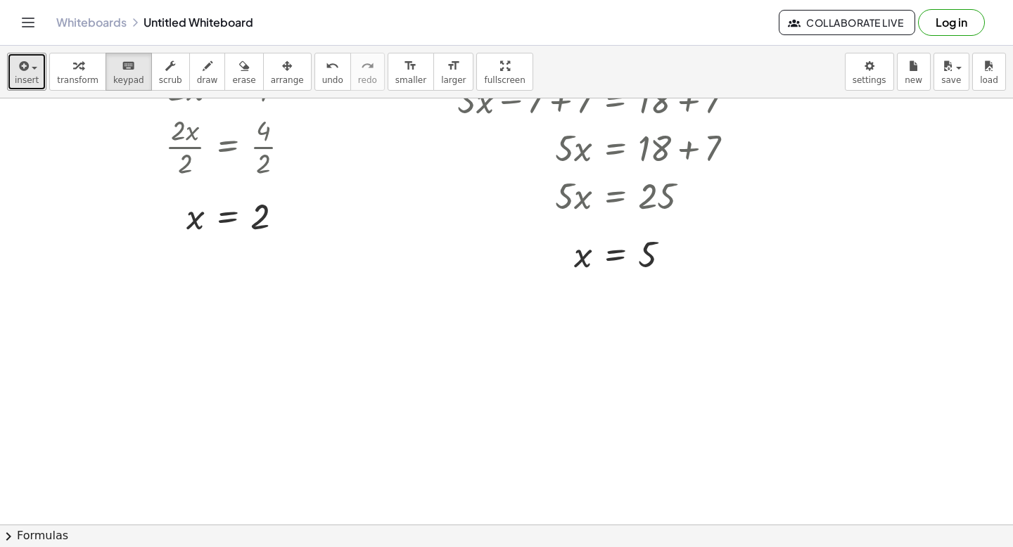
click at [141, 326] on div at bounding box center [506, 299] width 1013 height 852
click at [155, 335] on div at bounding box center [506, 299] width 1013 height 852
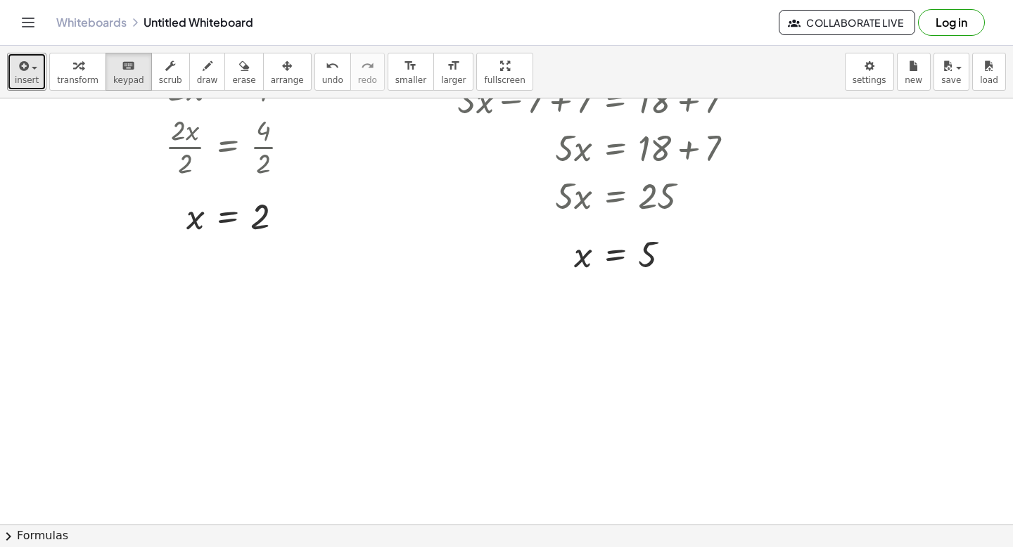
click at [255, 321] on div at bounding box center [506, 299] width 1013 height 852
click at [215, 303] on div at bounding box center [506, 299] width 1013 height 852
click at [80, 74] on button "transform" at bounding box center [77, 72] width 57 height 38
click at [191, 306] on div at bounding box center [506, 299] width 1013 height 852
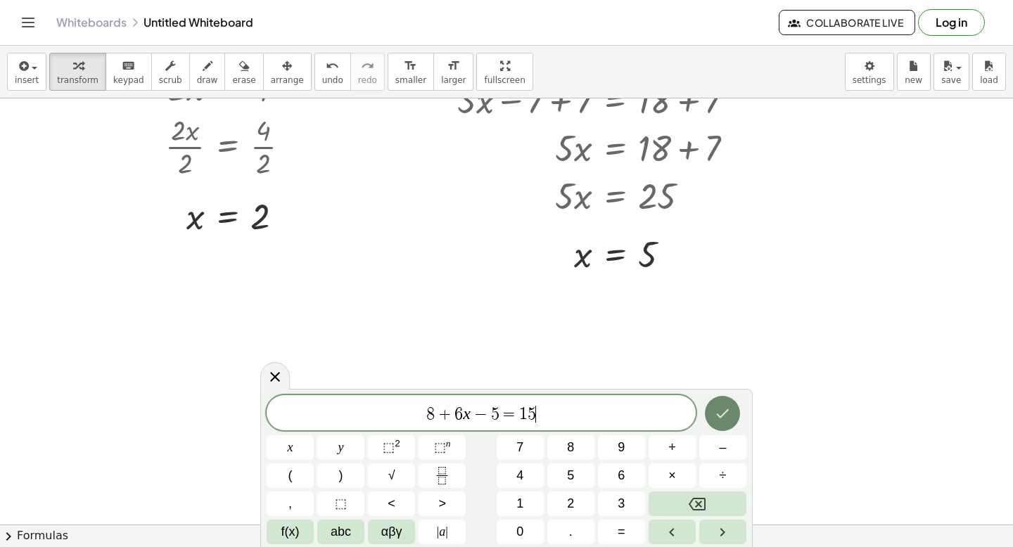
click at [723, 416] on icon "Done" at bounding box center [722, 413] width 17 height 17
